Goal: Information Seeking & Learning: Check status

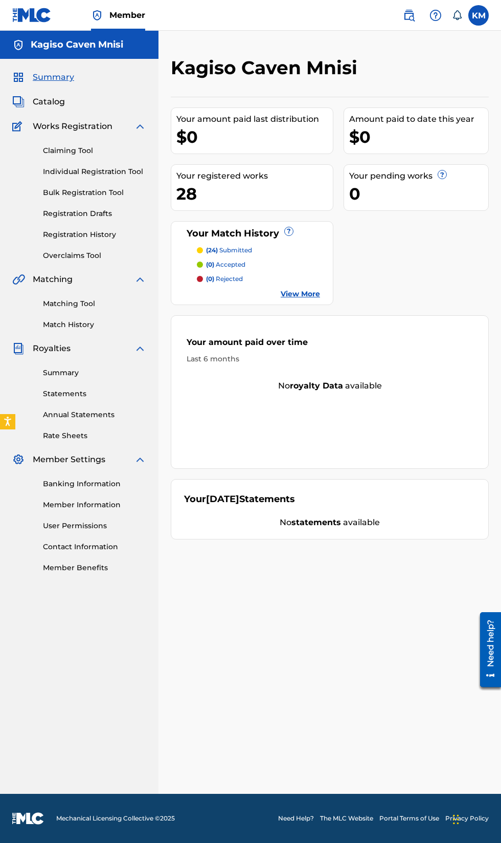
click at [115, 484] on link "Banking Information" at bounding box center [94, 483] width 103 height 11
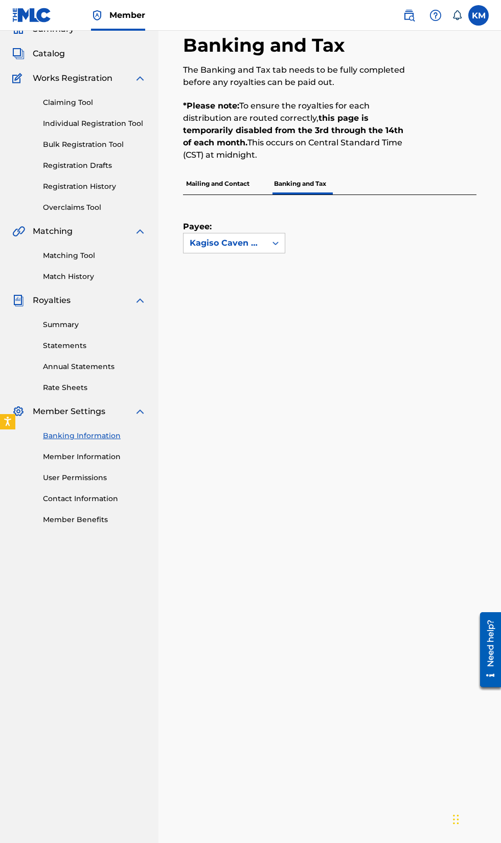
scroll to position [44, 0]
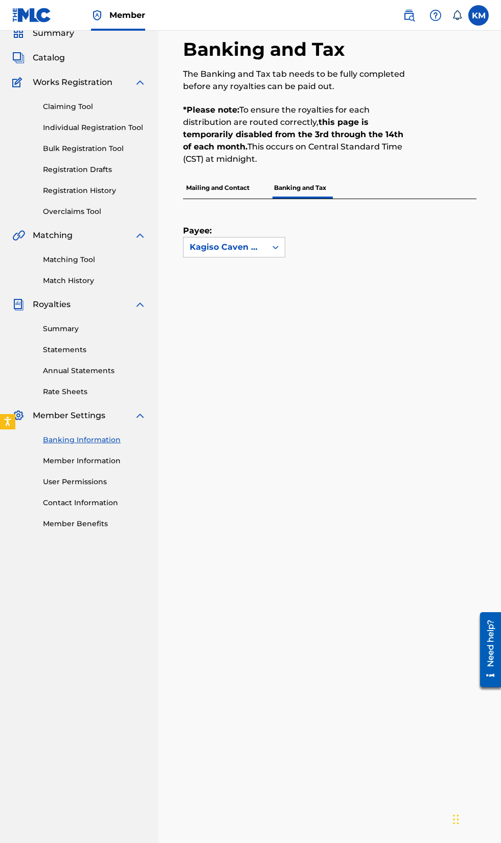
click at [227, 187] on p "Mailing and Contact" at bounding box center [218, 187] width 70 height 21
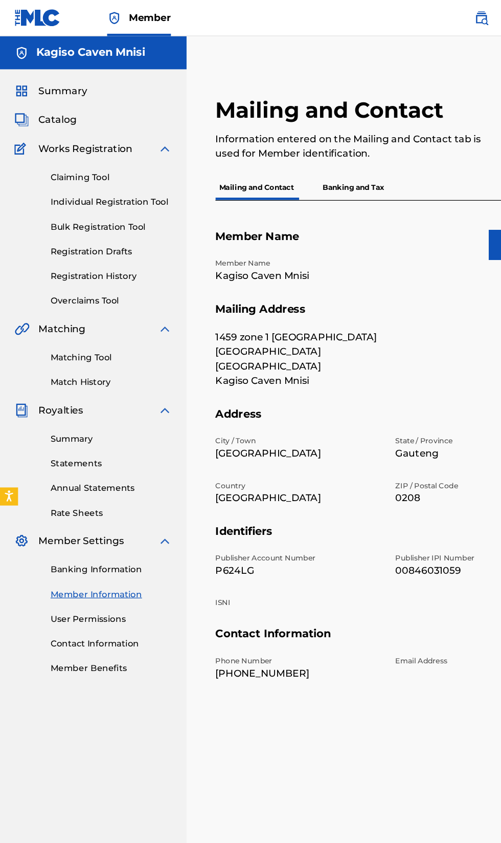
click at [62, 374] on link "Summary" at bounding box center [94, 372] width 103 height 11
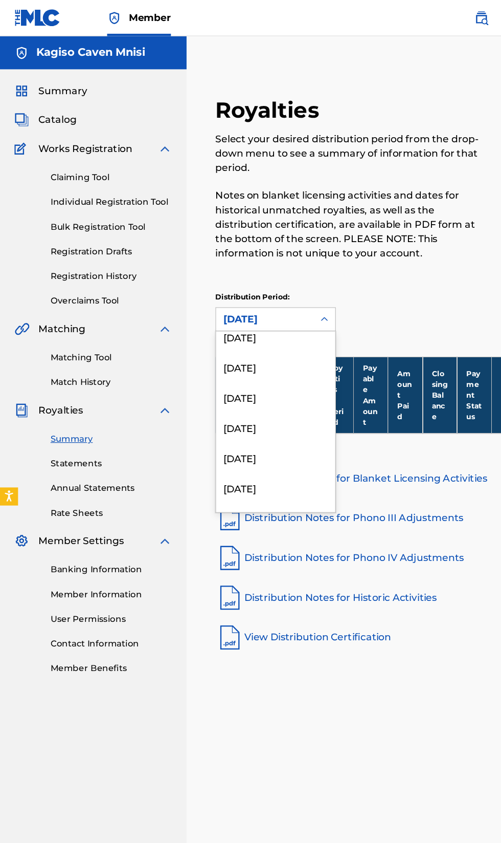
scroll to position [1202, 0]
click at [239, 419] on div "[DATE]" at bounding box center [234, 422] width 101 height 26
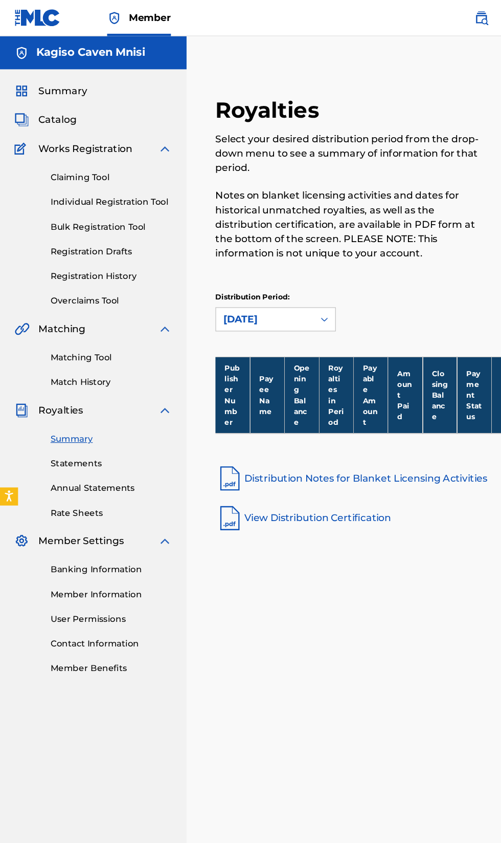
click at [296, 432] on link "View Distribution Certification" at bounding box center [330, 440] width 294 height 25
click at [338, 404] on link "Distribution Notes for Blanket Licensing Activities" at bounding box center [330, 406] width 294 height 25
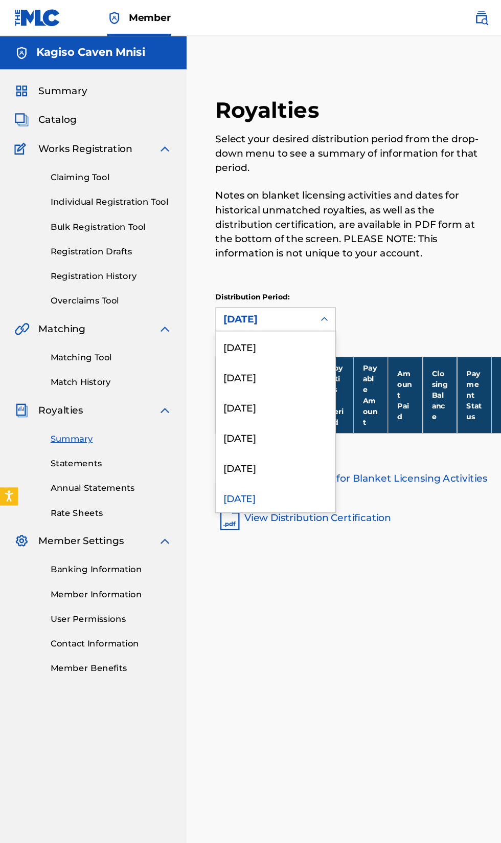
click at [247, 408] on div "[DATE]" at bounding box center [234, 397] width 101 height 26
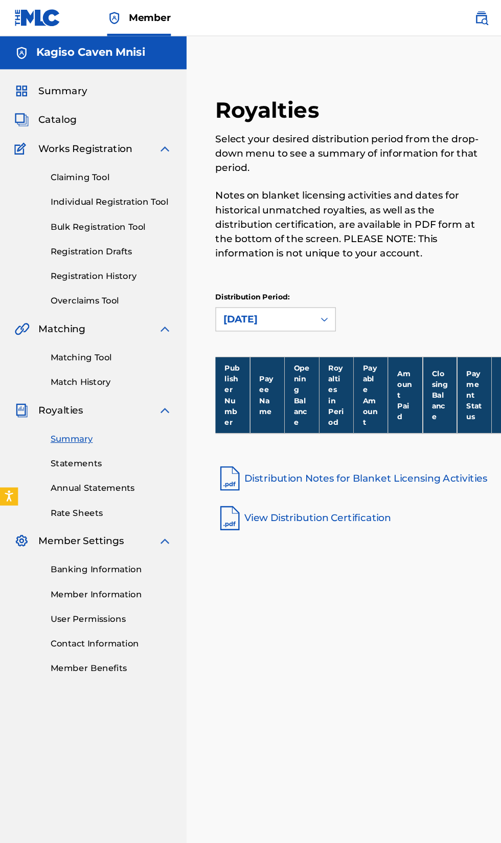
click at [289, 435] on link "View Distribution Certification" at bounding box center [330, 440] width 294 height 25
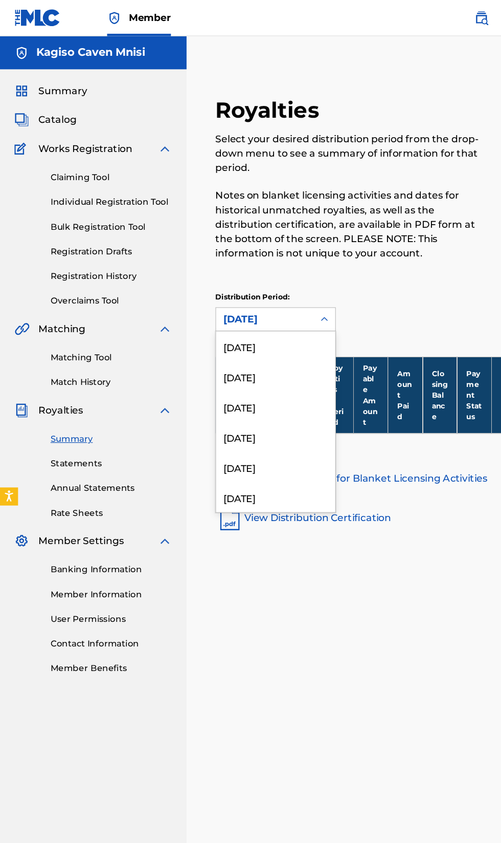
scroll to position [1185, 0]
click at [241, 383] on div "[DATE]" at bounding box center [234, 389] width 101 height 26
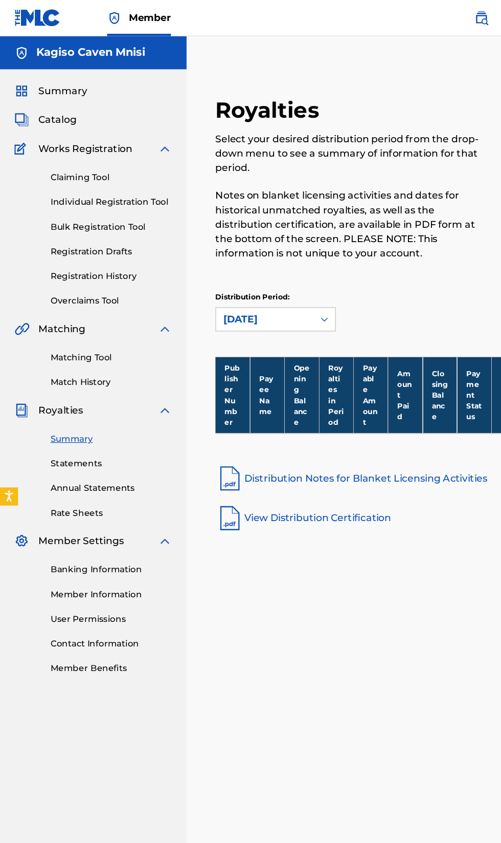
click at [286, 442] on link "View Distribution Certification" at bounding box center [330, 440] width 294 height 25
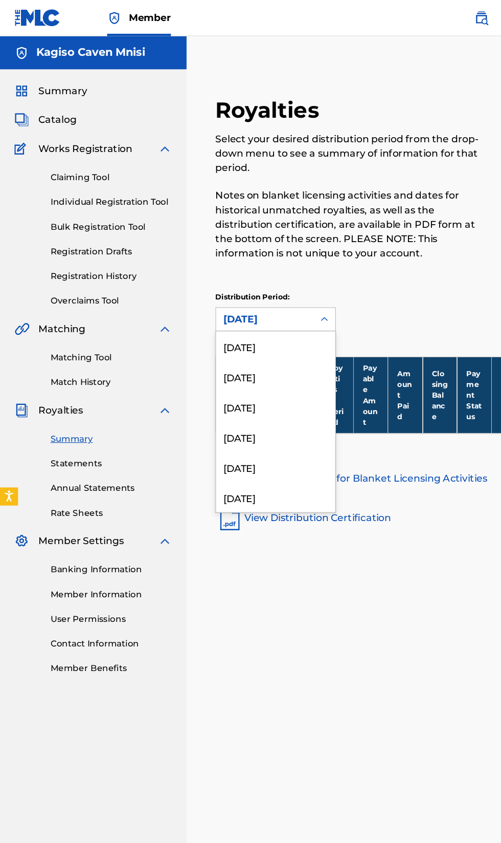
scroll to position [1159, 0]
click at [230, 387] on div "[DATE]" at bounding box center [234, 389] width 101 height 26
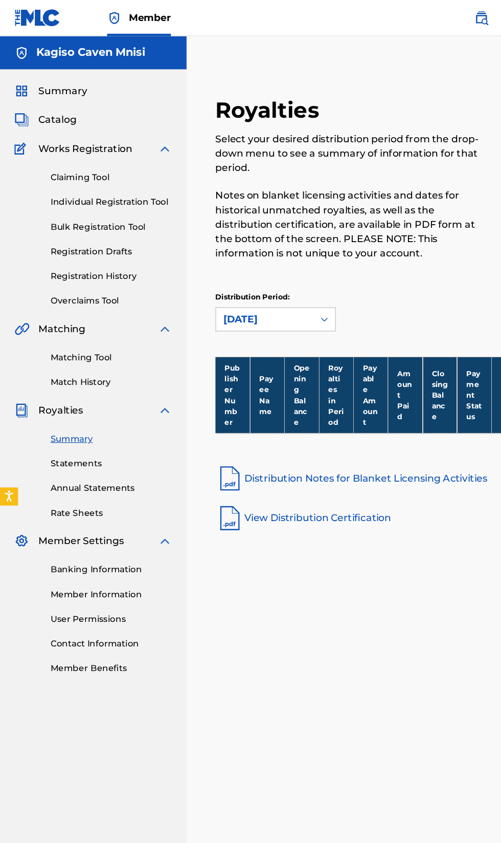
click at [280, 439] on link "View Distribution Certification" at bounding box center [330, 440] width 294 height 25
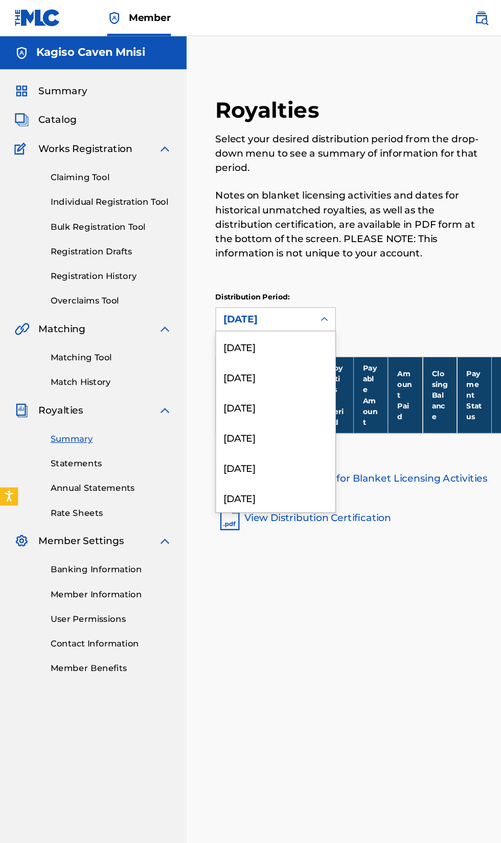
scroll to position [1134, 0]
click at [239, 383] on div "[DATE]" at bounding box center [234, 389] width 101 height 26
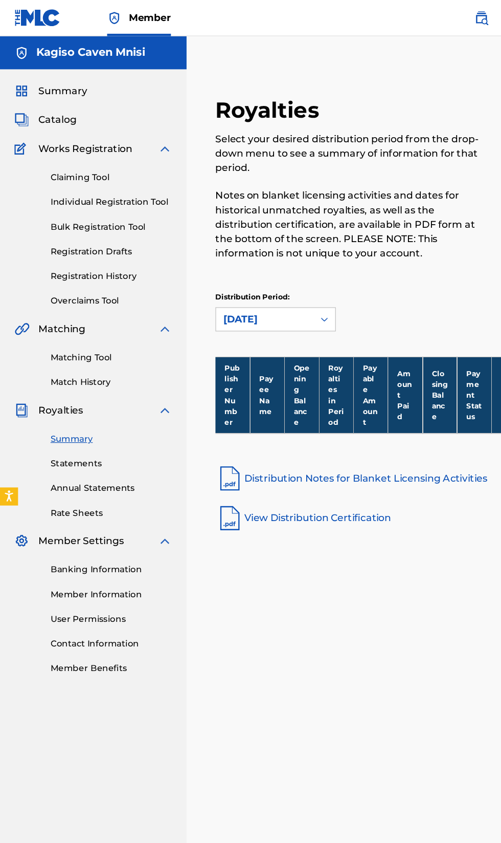
click at [297, 438] on link "View Distribution Certification" at bounding box center [330, 440] width 294 height 25
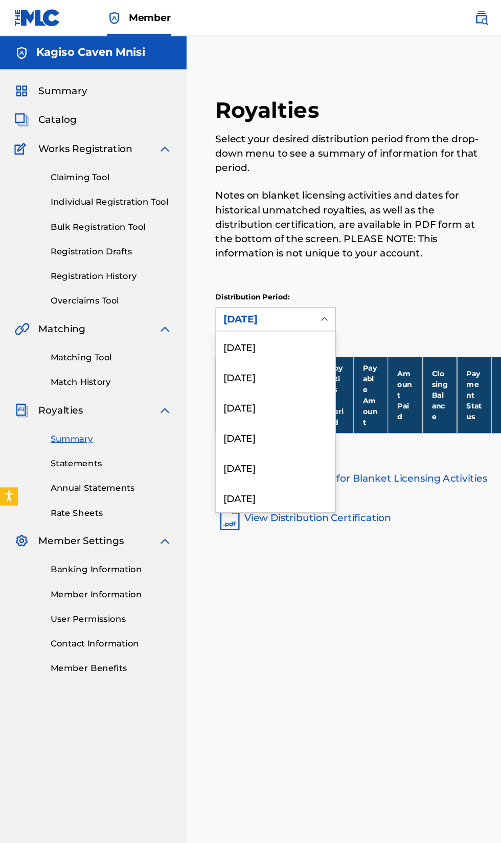
scroll to position [1108, 0]
click at [248, 379] on div "[DATE]" at bounding box center [234, 389] width 101 height 26
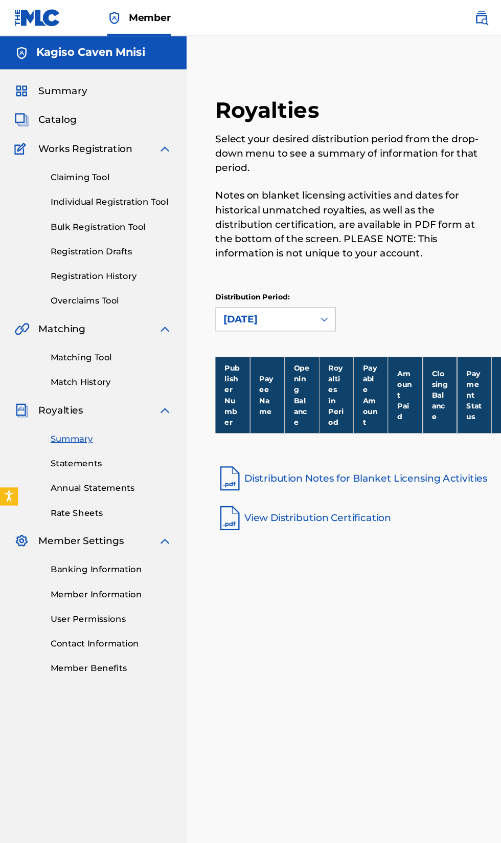
click at [272, 442] on link "View Distribution Certification" at bounding box center [330, 440] width 294 height 25
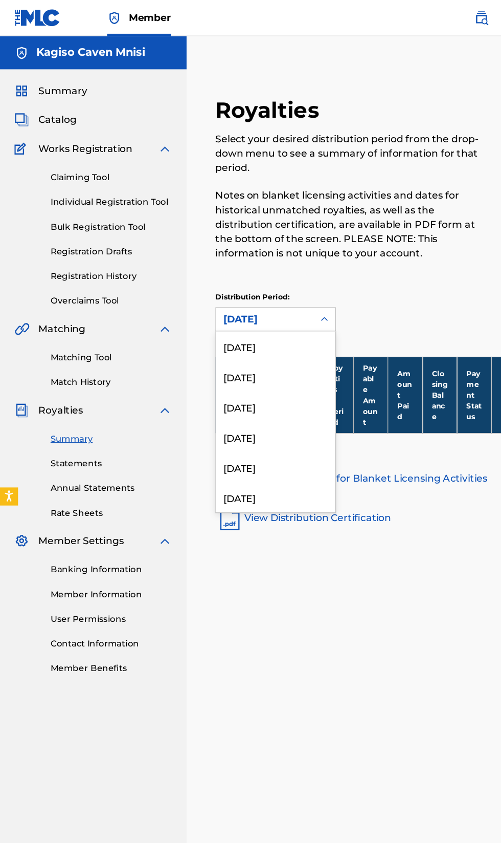
scroll to position [1083, 0]
click at [232, 379] on div "[DATE]" at bounding box center [234, 389] width 101 height 26
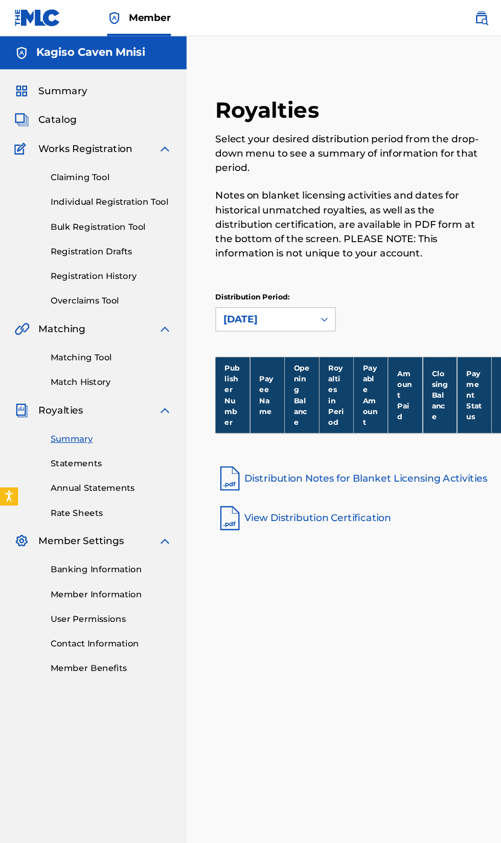
click at [269, 440] on link "View Distribution Certification" at bounding box center [330, 440] width 294 height 25
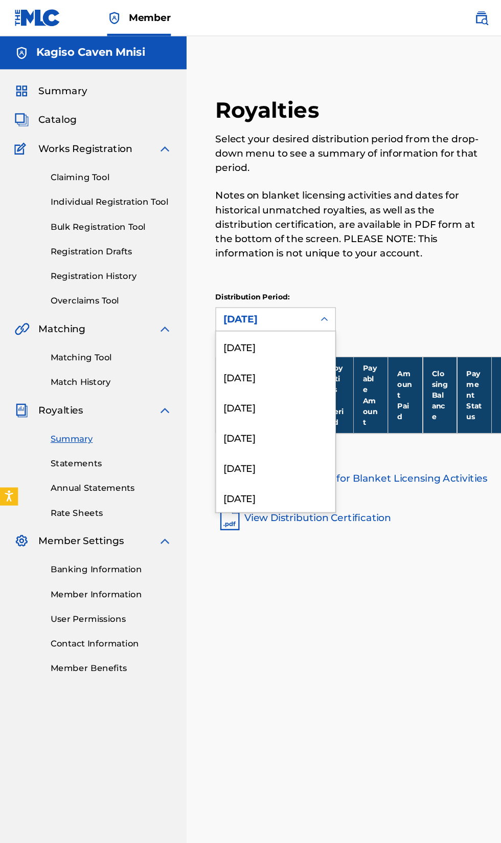
scroll to position [1057, 0]
click at [241, 385] on div "[DATE]" at bounding box center [234, 389] width 101 height 26
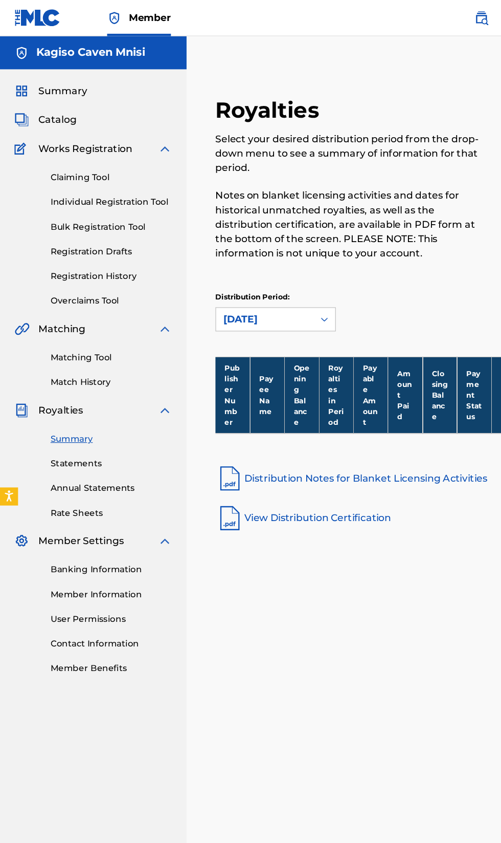
click at [282, 438] on link "View Distribution Certification" at bounding box center [330, 440] width 294 height 25
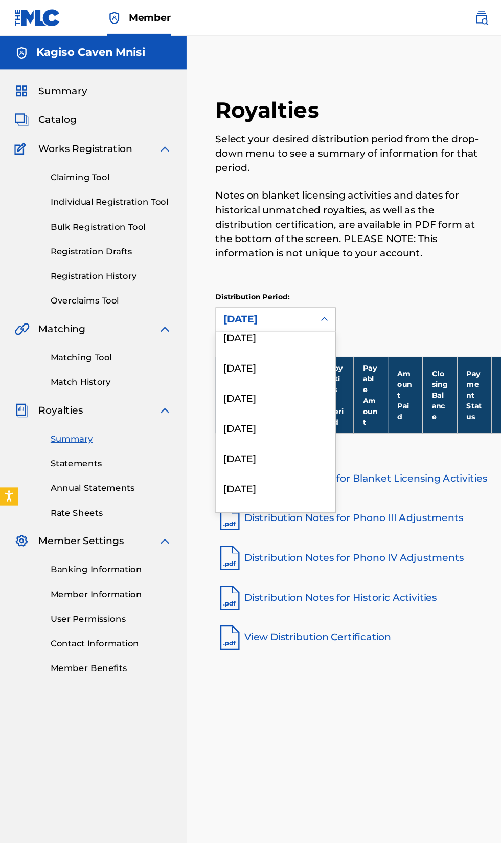
scroll to position [1027, 0]
click at [223, 366] on div "[DATE]" at bounding box center [234, 367] width 101 height 26
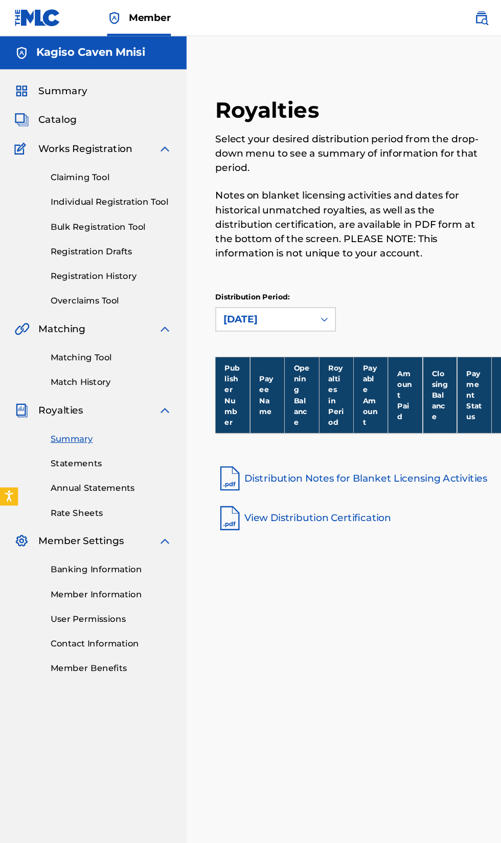
click at [272, 443] on link "View Distribution Certification" at bounding box center [330, 440] width 294 height 25
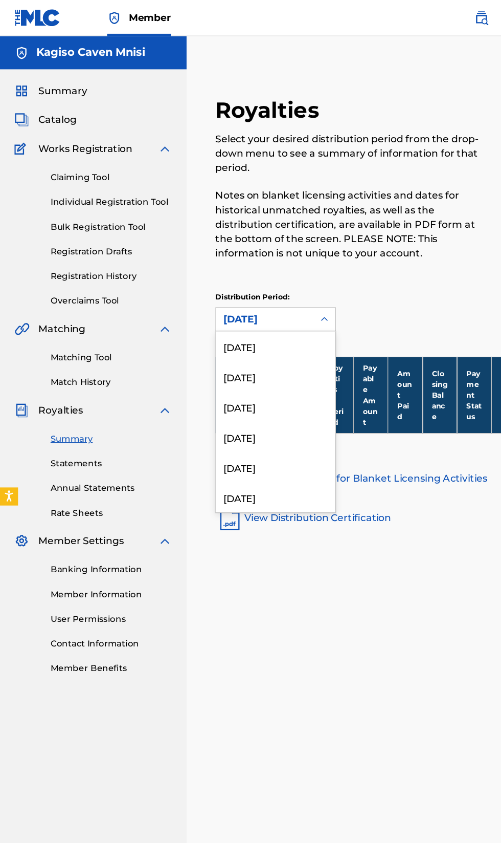
scroll to position [980, 0]
click at [251, 319] on div "[DATE]" at bounding box center [234, 312] width 101 height 26
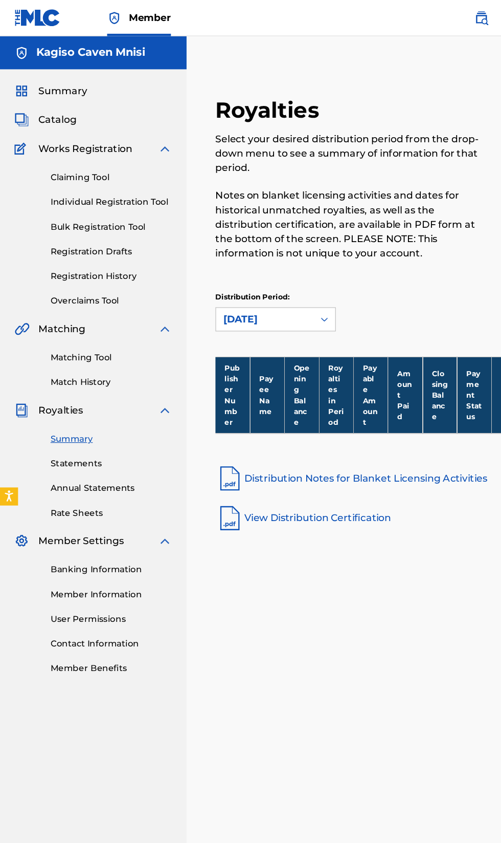
click at [278, 439] on link "View Distribution Certification" at bounding box center [330, 440] width 294 height 25
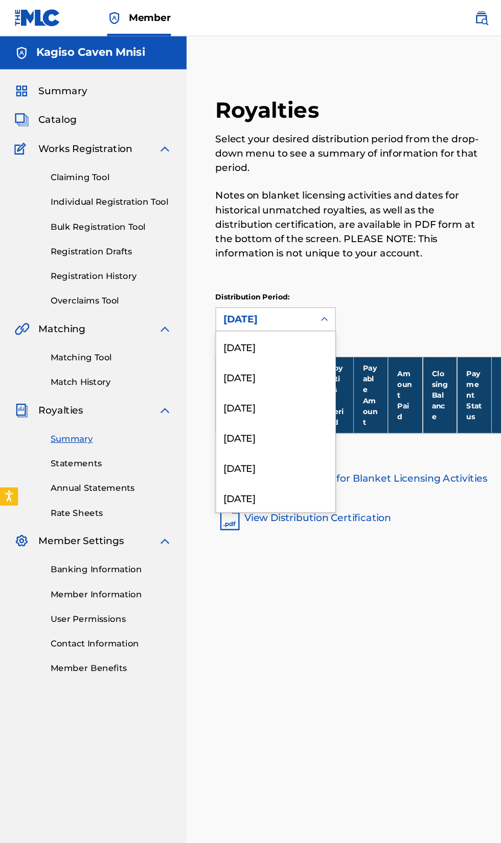
scroll to position [878, 0]
click at [233, 335] on div "[DATE]" at bounding box center [234, 337] width 101 height 26
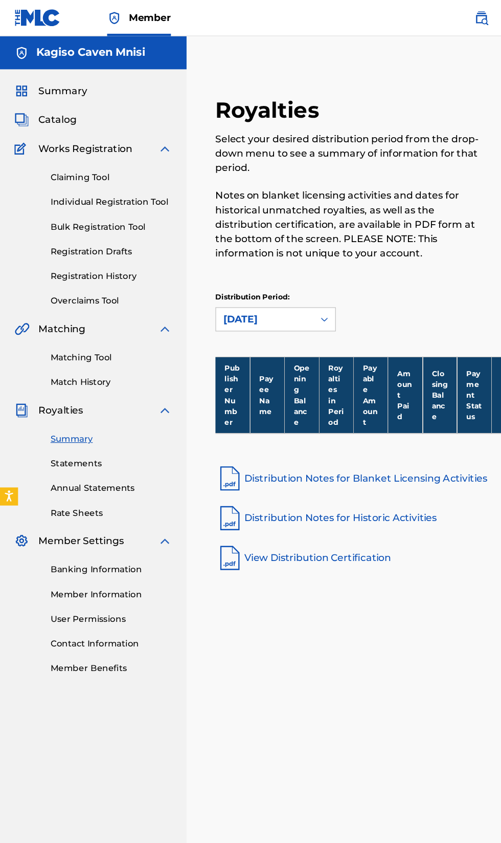
click at [291, 477] on link "View Distribution Certification" at bounding box center [330, 473] width 294 height 25
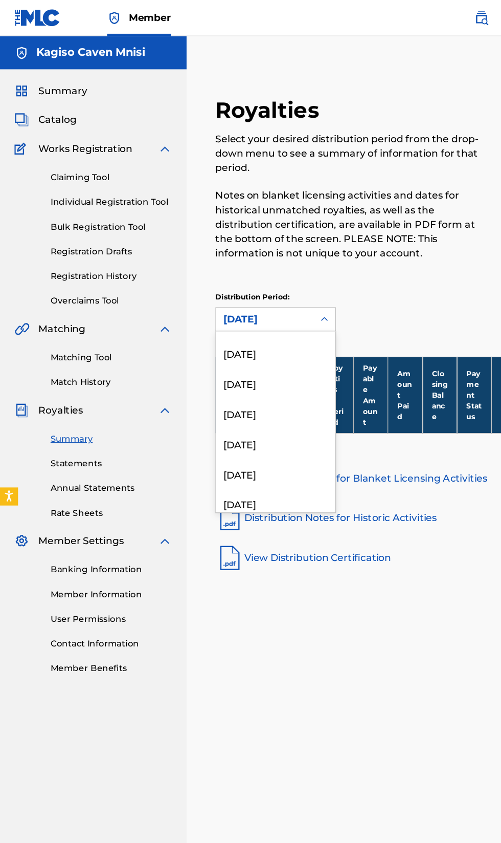
scroll to position [682, 0]
click at [243, 398] on div "[DATE]" at bounding box center [234, 405] width 101 height 26
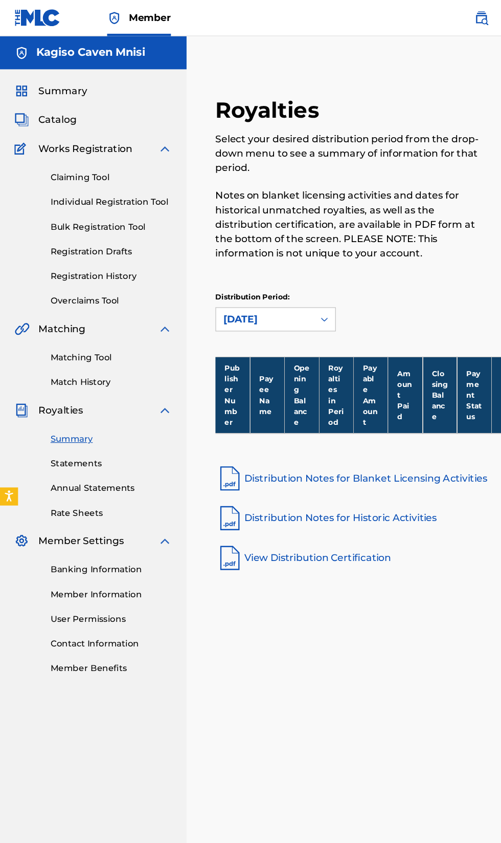
click at [269, 440] on link "Distribution Notes for Historic Activities" at bounding box center [330, 440] width 294 height 25
click at [278, 474] on link "View Distribution Certification" at bounding box center [330, 473] width 294 height 25
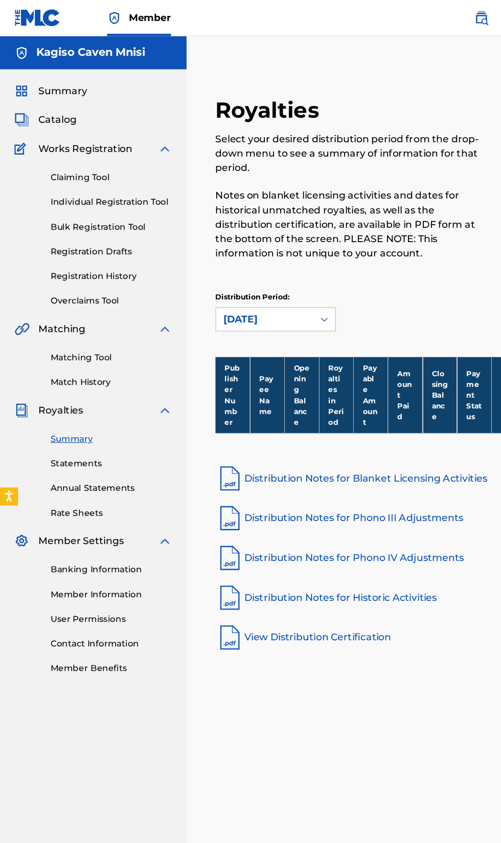
click at [324, 508] on link "Distribution Notes for Historic Activities" at bounding box center [330, 507] width 294 height 25
click at [299, 540] on link "View Distribution Certification" at bounding box center [330, 541] width 294 height 25
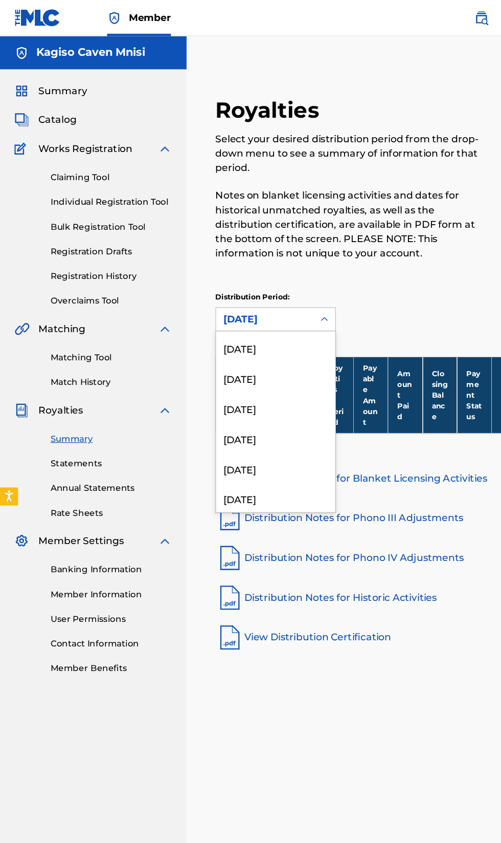
scroll to position [127, 0]
click at [229, 345] on div "[DATE]" at bounding box center [234, 347] width 101 height 26
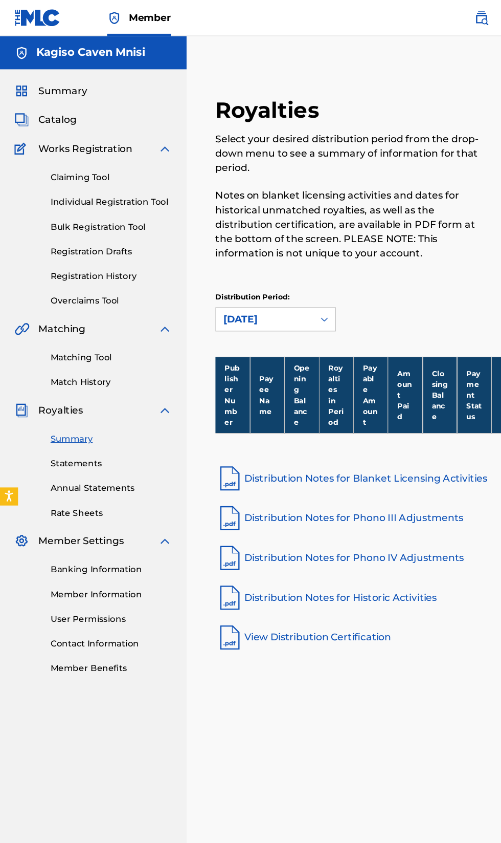
click at [301, 540] on link "View Distribution Certification" at bounding box center [330, 541] width 294 height 25
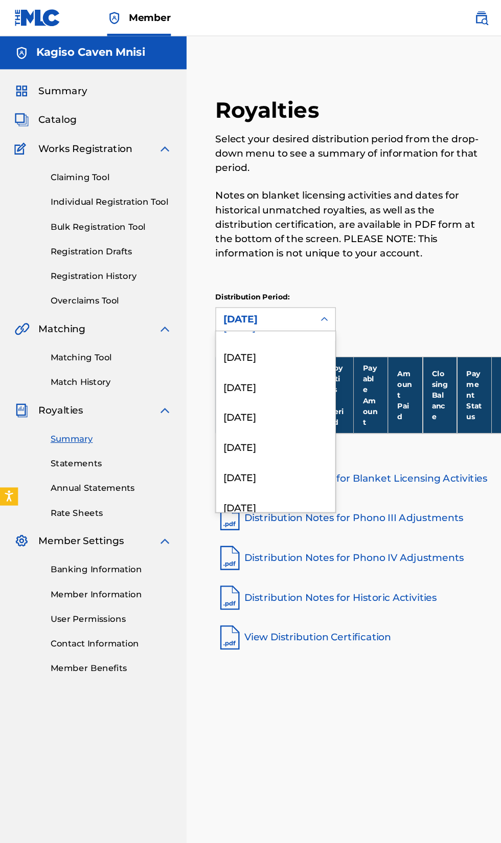
scroll to position [203, 0]
click at [227, 376] on div "[DATE]" at bounding box center [234, 373] width 101 height 26
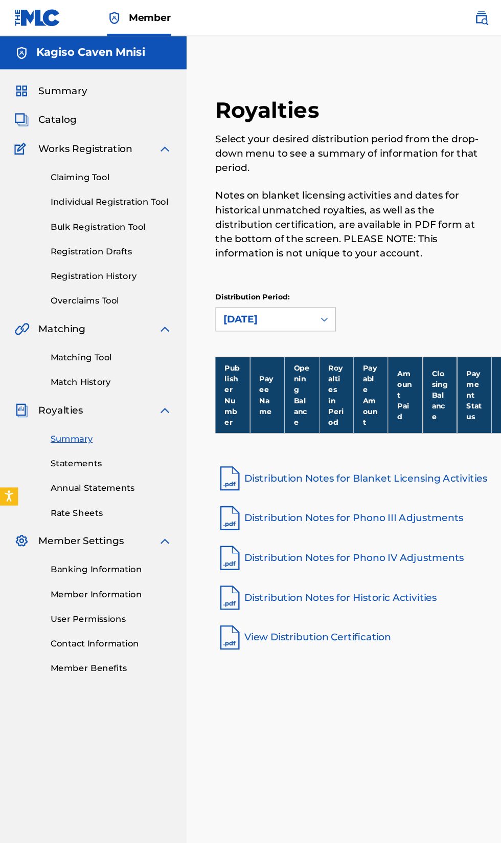
click at [303, 535] on link "View Distribution Certification" at bounding box center [330, 541] width 294 height 25
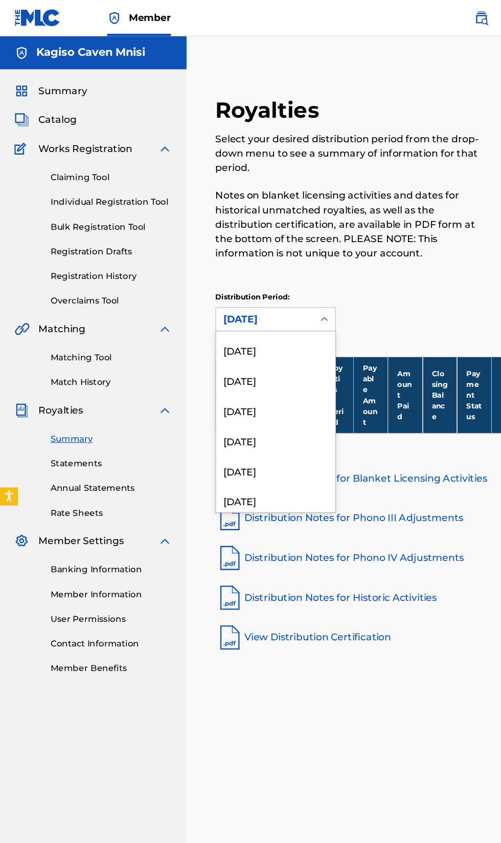
scroll to position [486, 0]
click at [239, 398] on div "[DATE]" at bounding box center [234, 397] width 101 height 26
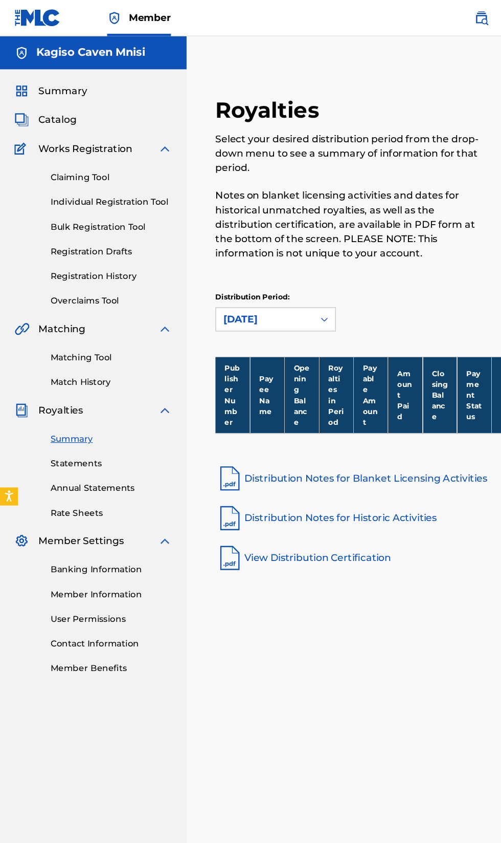
click at [291, 482] on link "View Distribution Certification" at bounding box center [330, 473] width 294 height 25
click at [412, 18] on img at bounding box center [409, 15] width 12 height 12
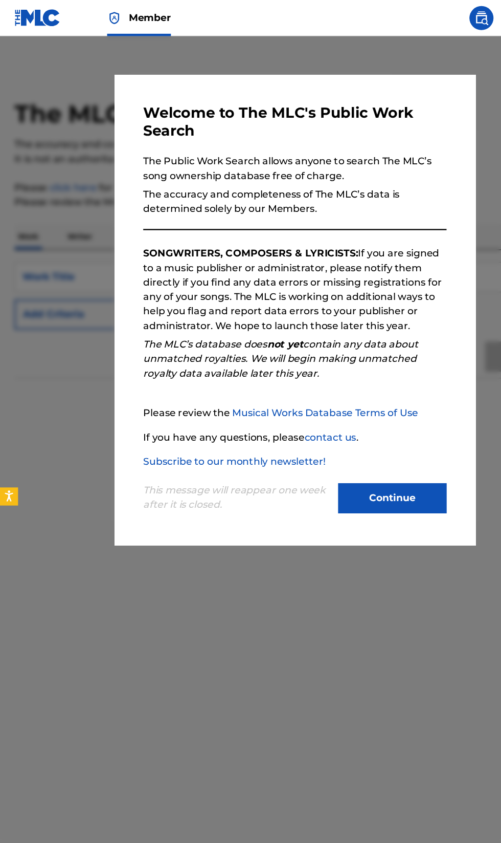
click at [326, 436] on button "Continue" at bounding box center [334, 423] width 92 height 26
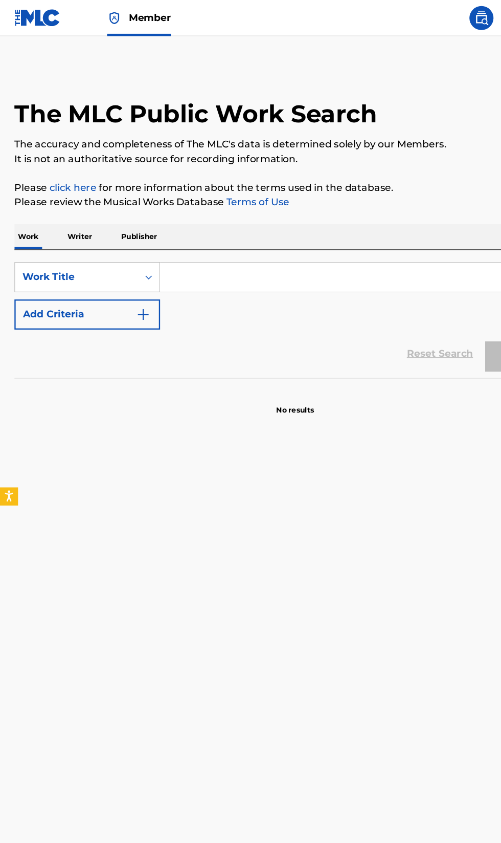
click at [119, 263] on img "Search Form" at bounding box center [122, 267] width 12 height 12
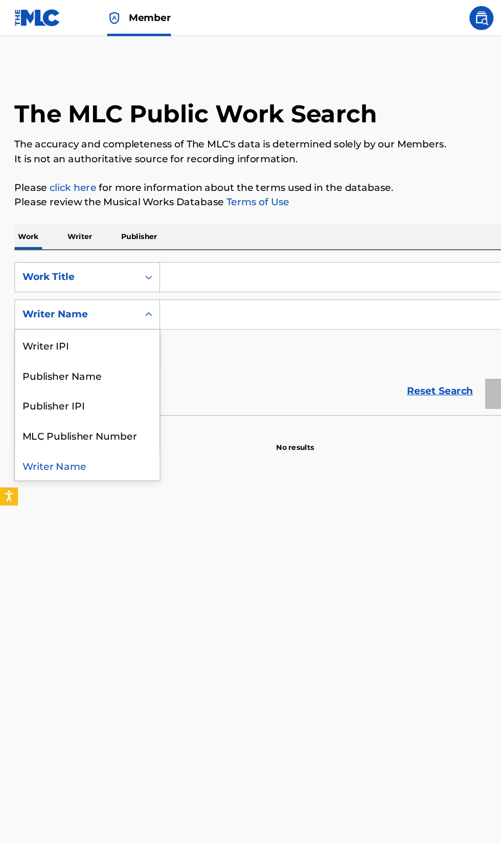
click at [121, 323] on div "Publisher Name" at bounding box center [74, 318] width 123 height 26
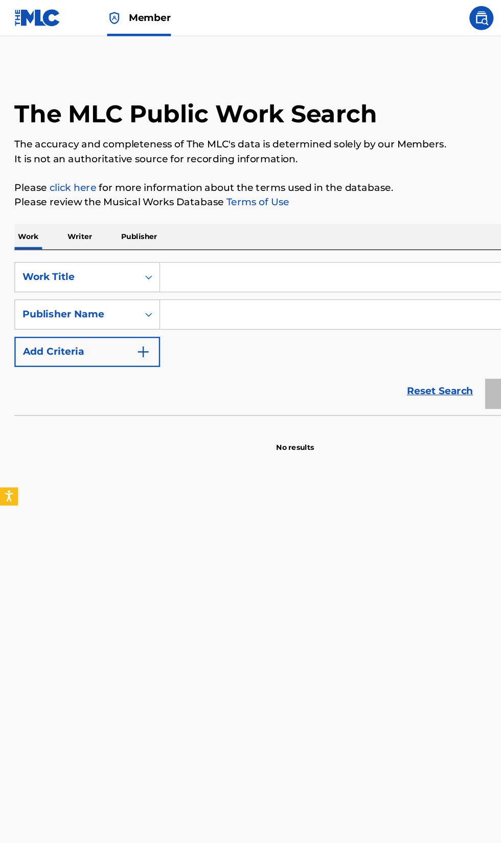
click at [248, 276] on input "Search Form" at bounding box center [303, 267] width 334 height 25
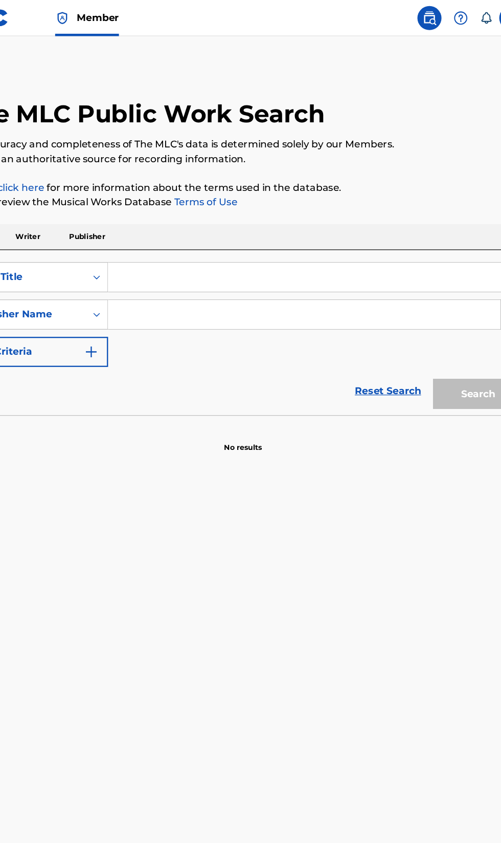
type input "Kagiso Caven Mnisi"
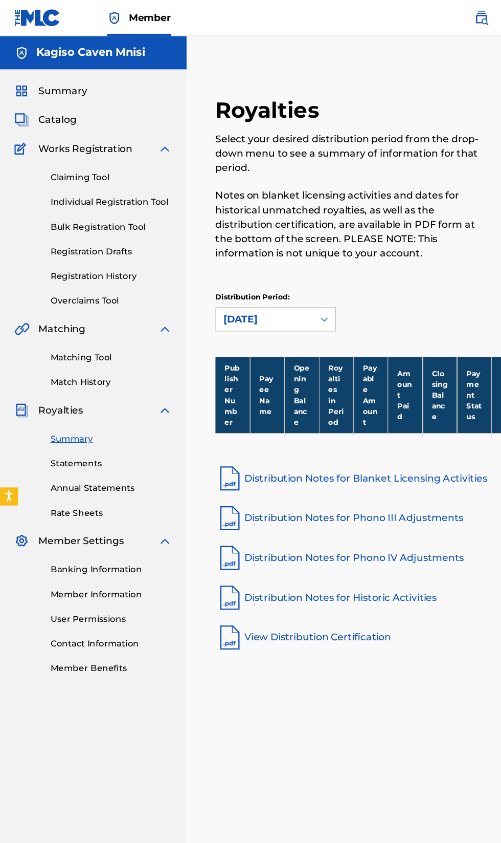
click at [405, 16] on img at bounding box center [409, 15] width 12 height 12
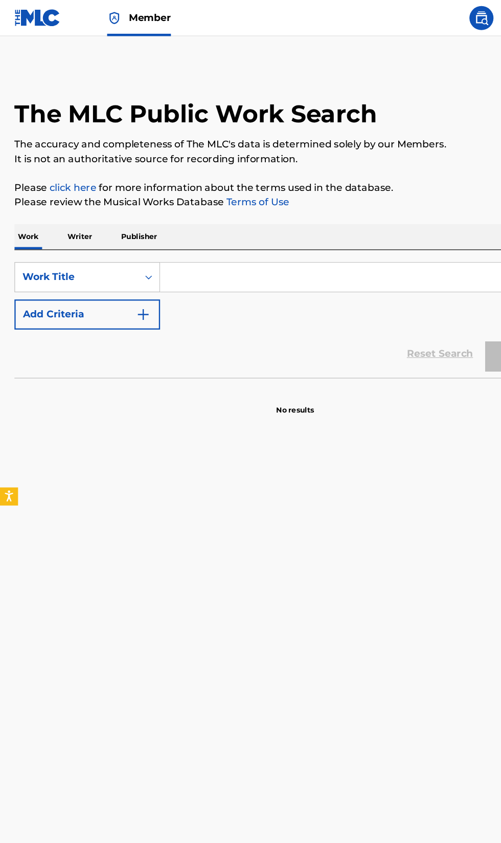
click at [409, 15] on img at bounding box center [409, 15] width 12 height 12
click at [409, 16] on img at bounding box center [409, 15] width 12 height 12
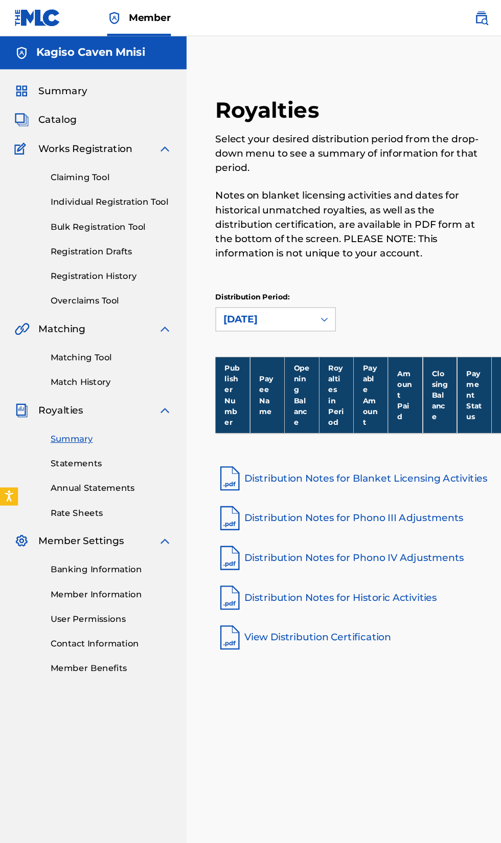
click at [82, 306] on link "Matching Tool" at bounding box center [94, 303] width 103 height 11
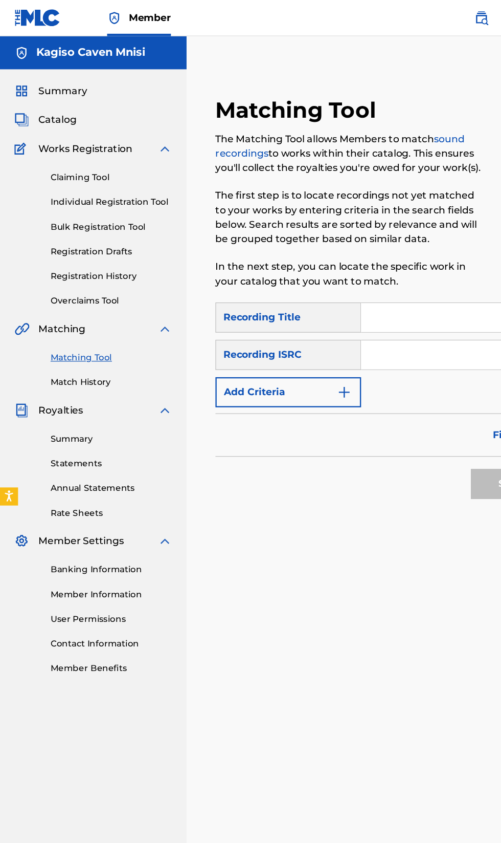
click at [82, 260] on link "Overclaims Tool" at bounding box center [94, 255] width 103 height 11
